Goal: Task Accomplishment & Management: Use online tool/utility

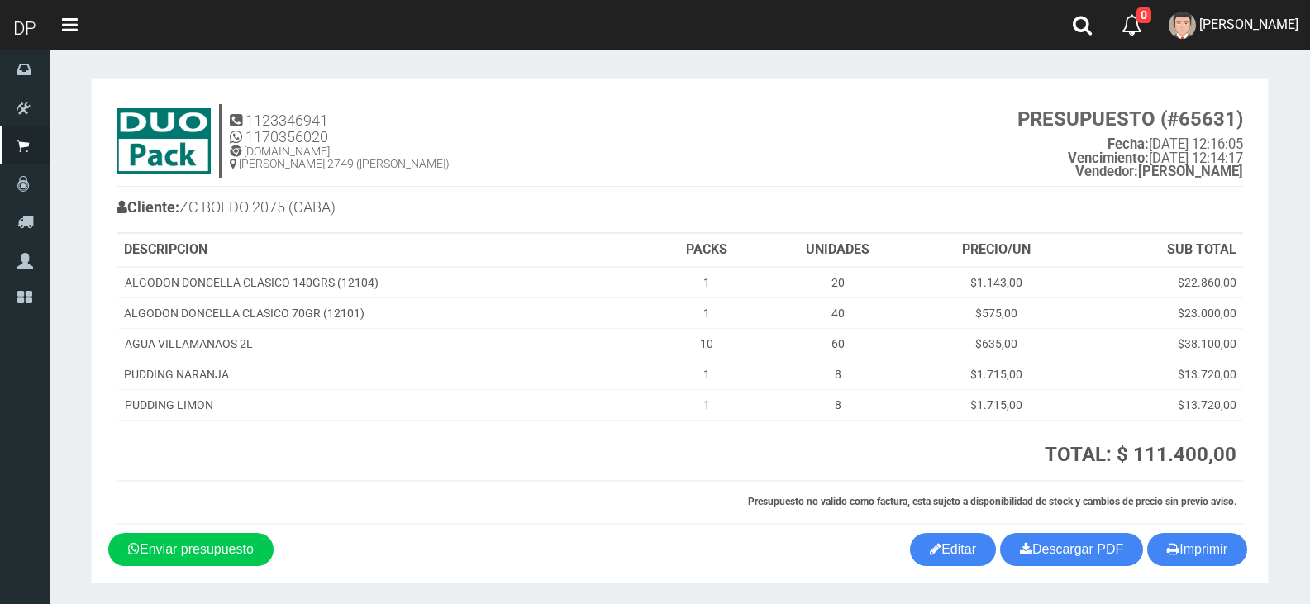
click at [1022, 24] on nav "Toggle navigation 0 0 Eliminar MARCELO AVALOS Mensajes Ordenes Servicio Mi Cuen…" at bounding box center [680, 25] width 1261 height 50
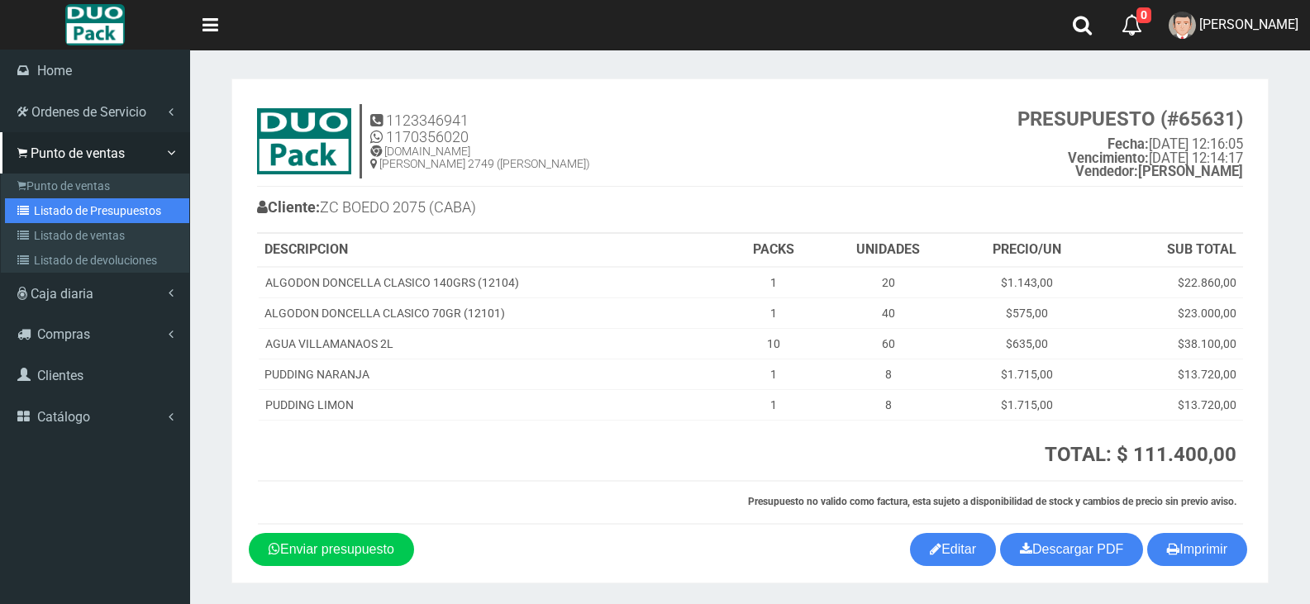
click at [52, 205] on link "Listado de Presupuestos" at bounding box center [97, 210] width 184 height 25
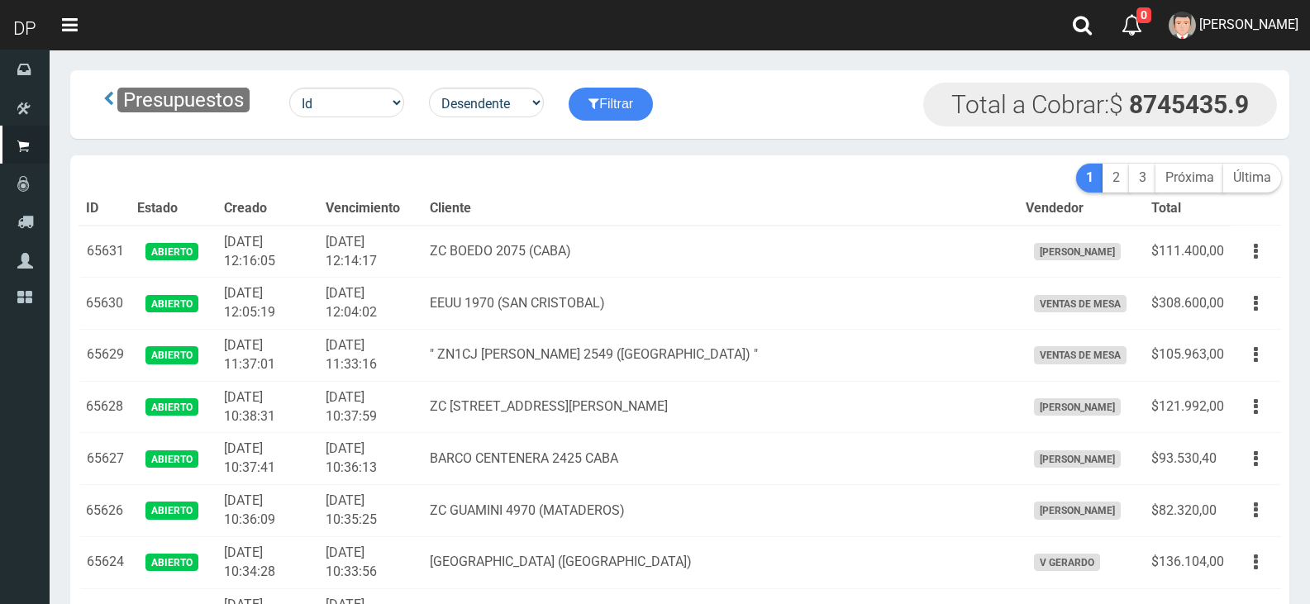
scroll to position [12699, 0]
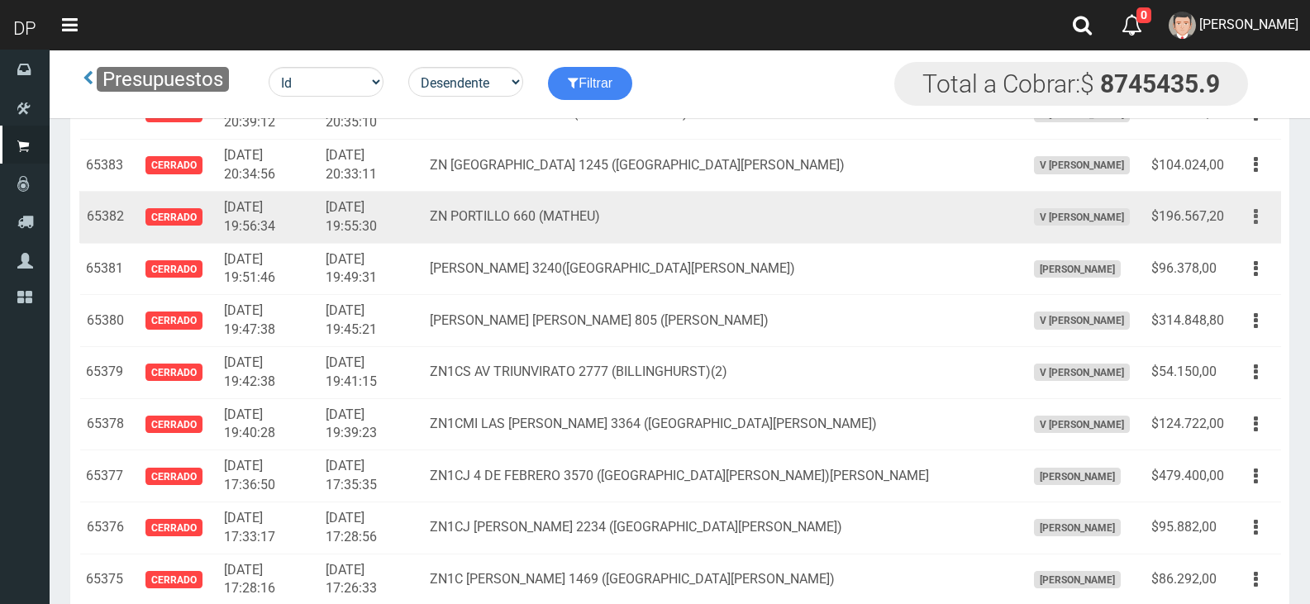
click at [1265, 217] on button "button" at bounding box center [1256, 217] width 37 height 29
click at [1264, 218] on button "button" at bounding box center [1256, 217] width 37 height 29
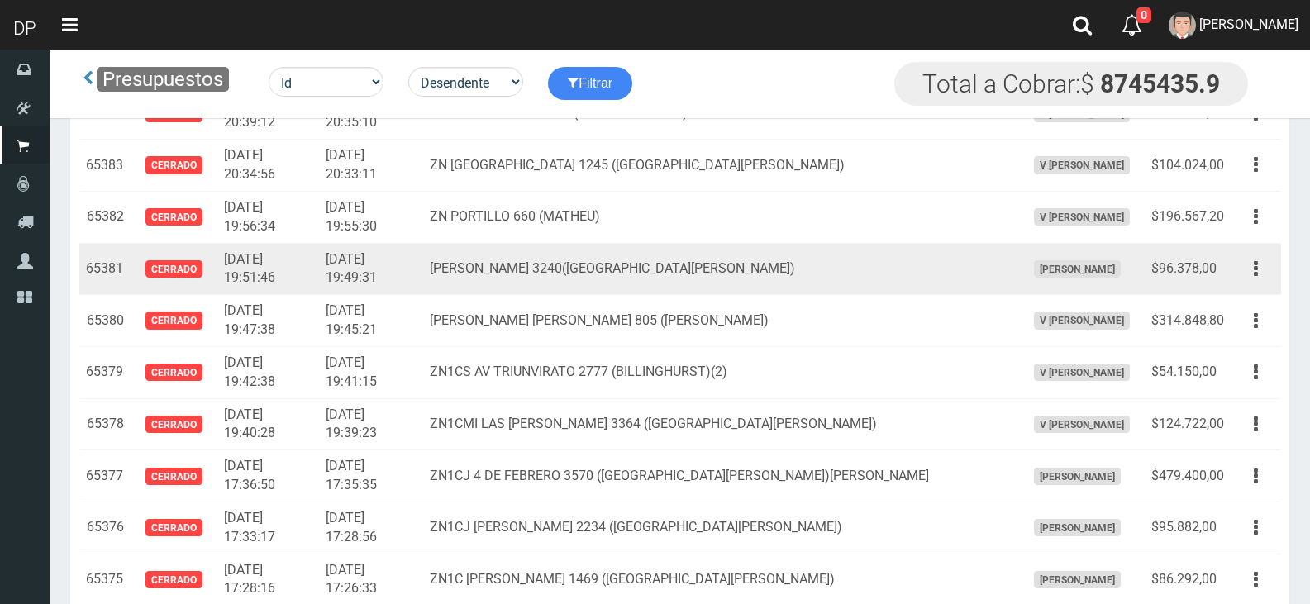
drag, startPoint x: 1248, startPoint y: 277, endPoint x: 1256, endPoint y: 243, distance: 34.7
click at [1247, 279] on button "button" at bounding box center [1256, 269] width 37 height 29
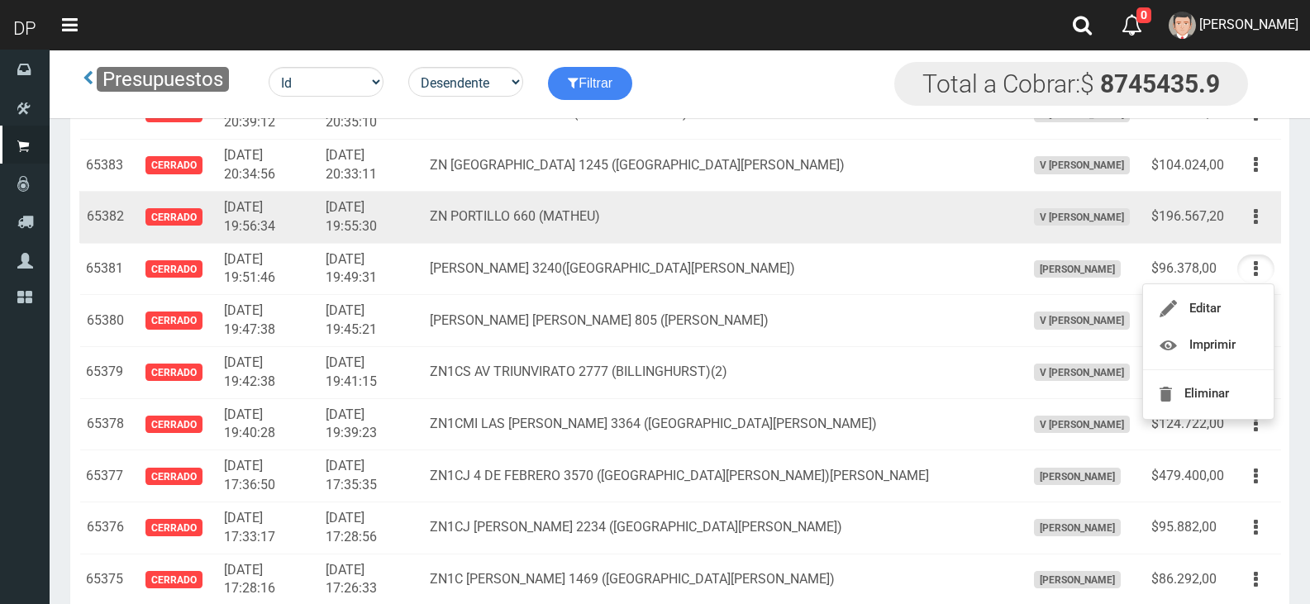
click at [1257, 233] on td "Editar Imprimir Eliminar" at bounding box center [1256, 217] width 50 height 52
click at [1257, 223] on icon "button" at bounding box center [1256, 217] width 4 height 29
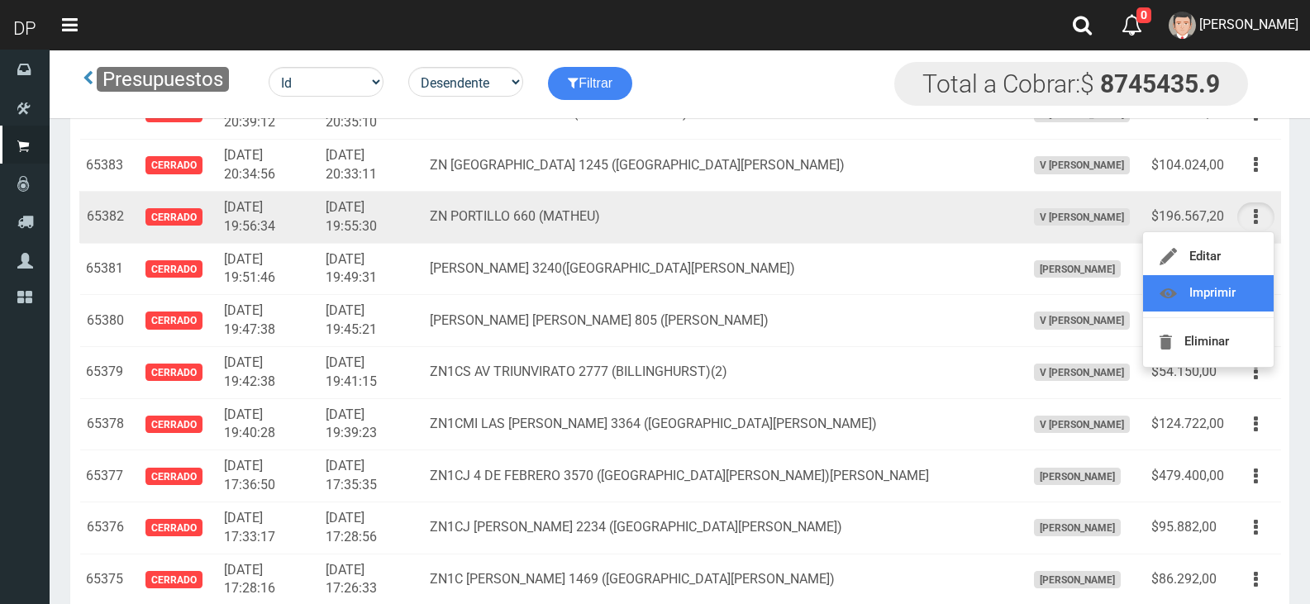
click at [1252, 277] on link "Imprimir" at bounding box center [1208, 293] width 131 height 36
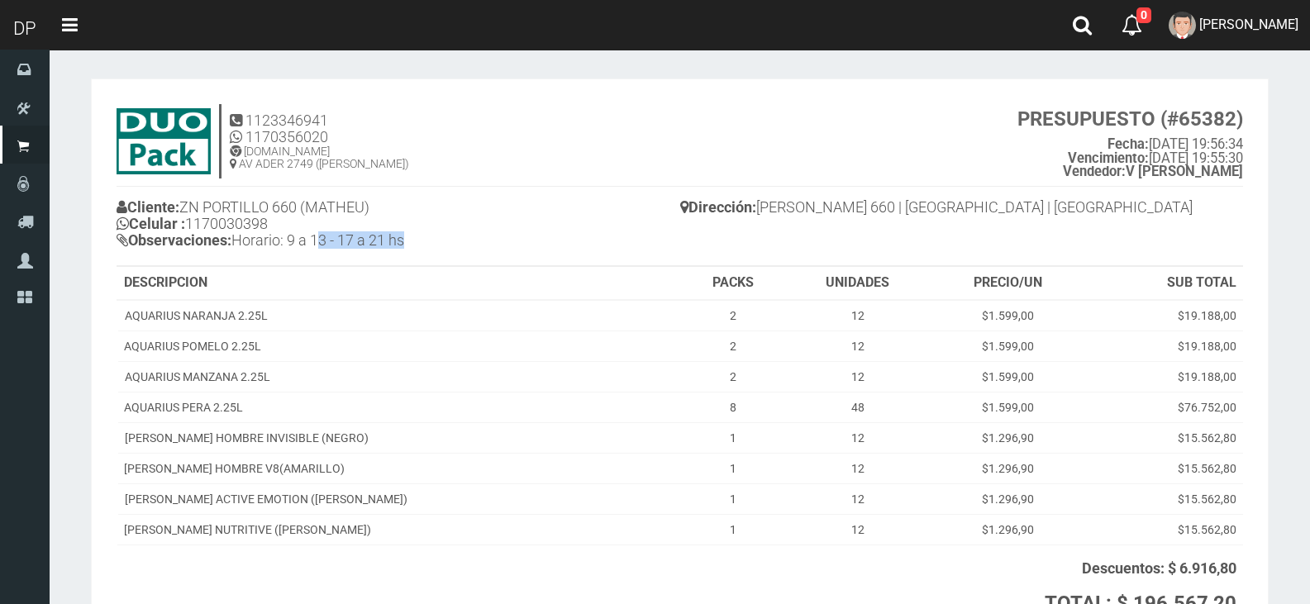
drag, startPoint x: 384, startPoint y: 241, endPoint x: 410, endPoint y: 244, distance: 26.6
click at [410, 244] on h4 "Cliente: ZN [PERSON_NAME] 660 ([PERSON_NAME]) Celular : [PHONE_NUMBER] Observac…" at bounding box center [399, 225] width 564 height 61
drag, startPoint x: 449, startPoint y: 247, endPoint x: 426, endPoint y: 250, distance: 23.3
click at [448, 247] on h4 "Cliente: ZN PORTILLO 660 (MATHEU) Celular : 1170030398 Observaciones: Horario: …" at bounding box center [399, 225] width 564 height 61
click at [306, 236] on h4 "Cliente: ZN PORTILLO 660 (MATHEU) Celular : 1170030398 Observaciones: Horario: …" at bounding box center [399, 225] width 564 height 61
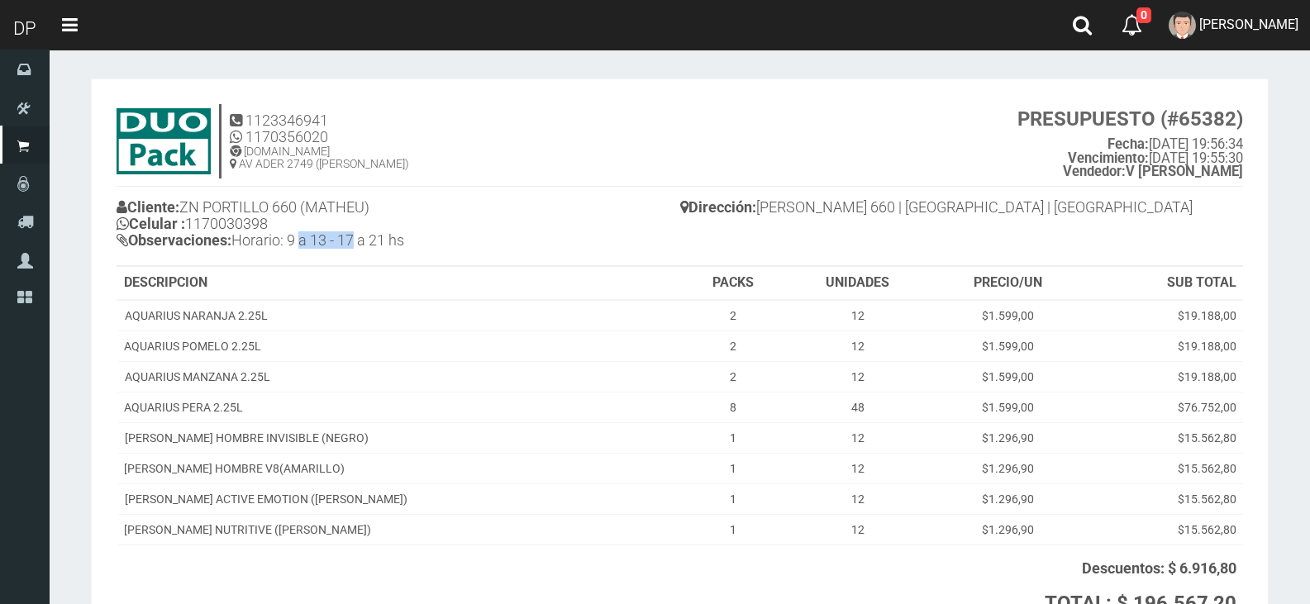
drag, startPoint x: 306, startPoint y: 236, endPoint x: 345, endPoint y: 236, distance: 38.9
click at [345, 236] on h4 "Cliente: ZN PORTILLO 660 (MATHEU) Celular : 1170030398 Observaciones: Horario: …" at bounding box center [399, 225] width 564 height 61
click at [379, 237] on h4 "Cliente: ZN PORTILLO 660 (MATHEU) Celular : 1170030398 Observaciones: Horario: …" at bounding box center [399, 225] width 564 height 61
click at [1234, 36] on link "[PERSON_NAME]" at bounding box center [1233, 25] width 153 height 50
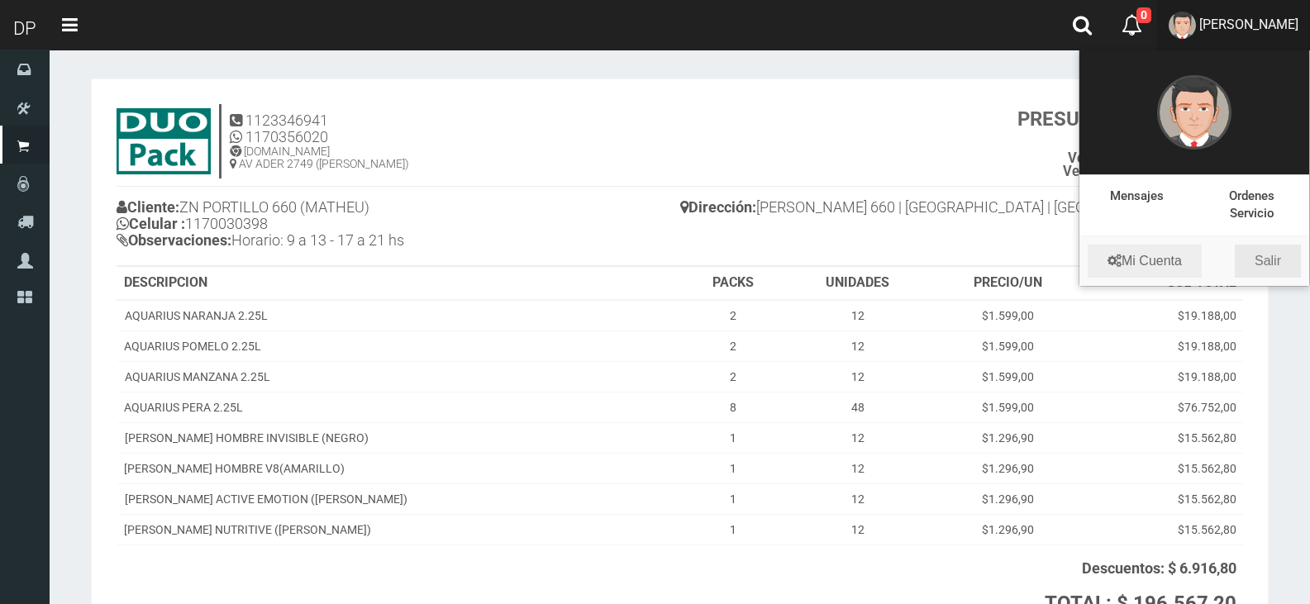
click at [1284, 264] on link "Salir" at bounding box center [1268, 261] width 66 height 33
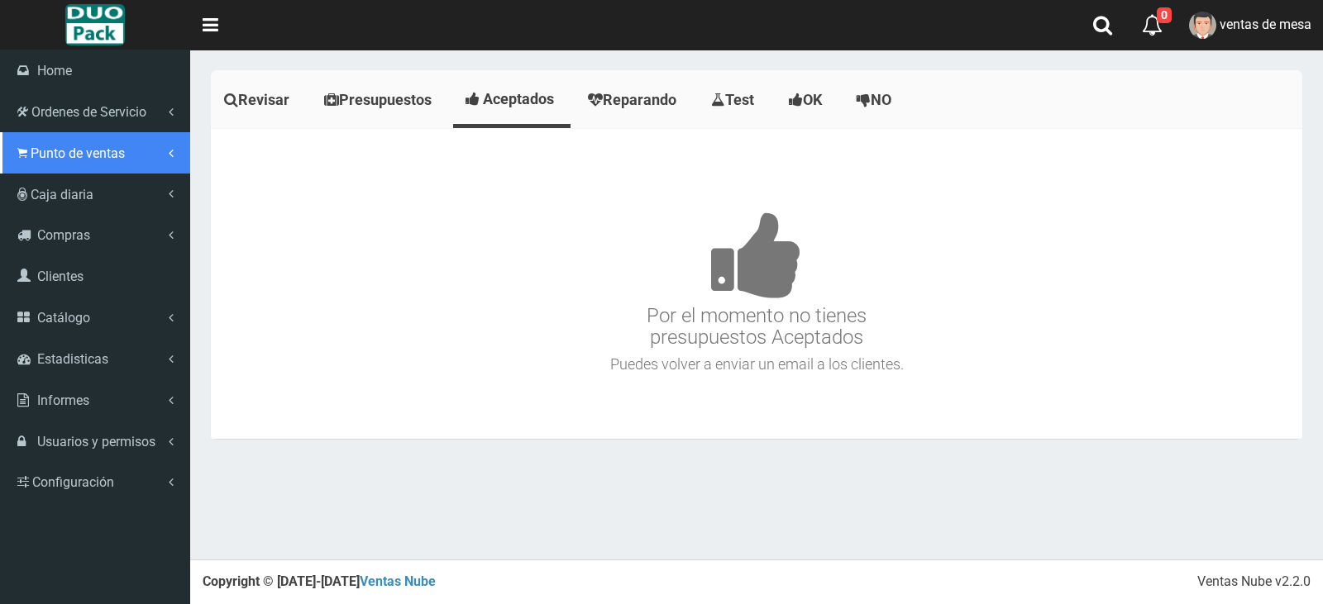
click at [48, 169] on link "Punto de ventas" at bounding box center [95, 152] width 190 height 41
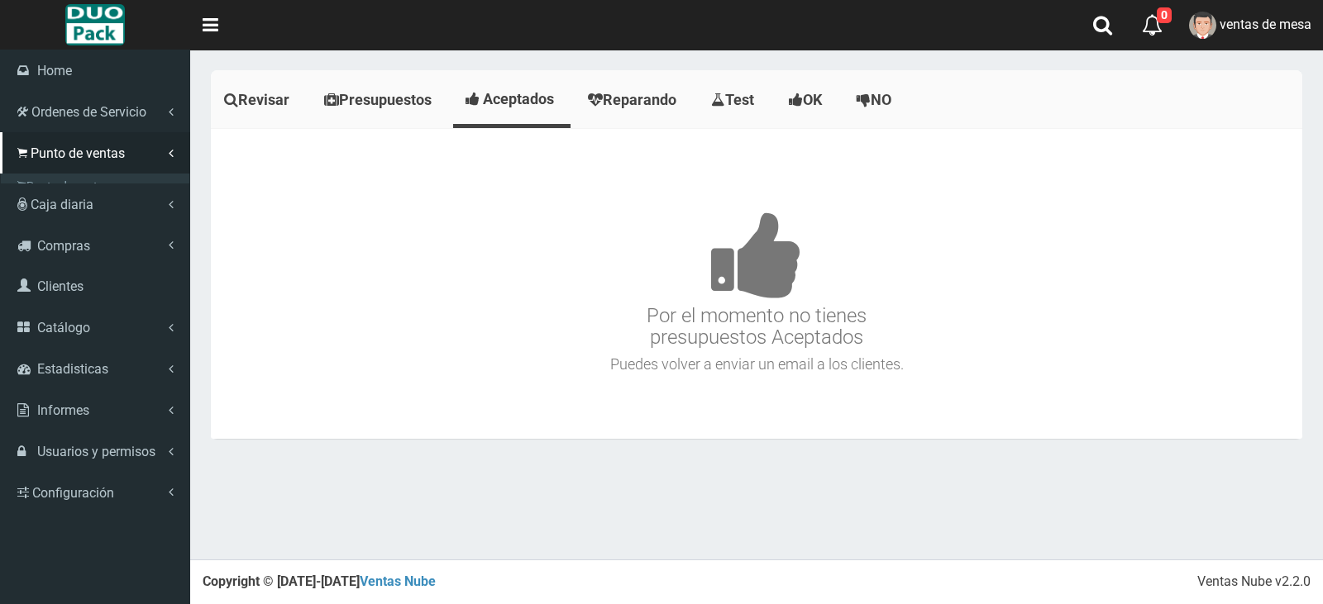
click at [84, 210] on link "Listado de Presupuestos" at bounding box center [97, 210] width 184 height 25
